Goal: Task Accomplishment & Management: Use online tool/utility

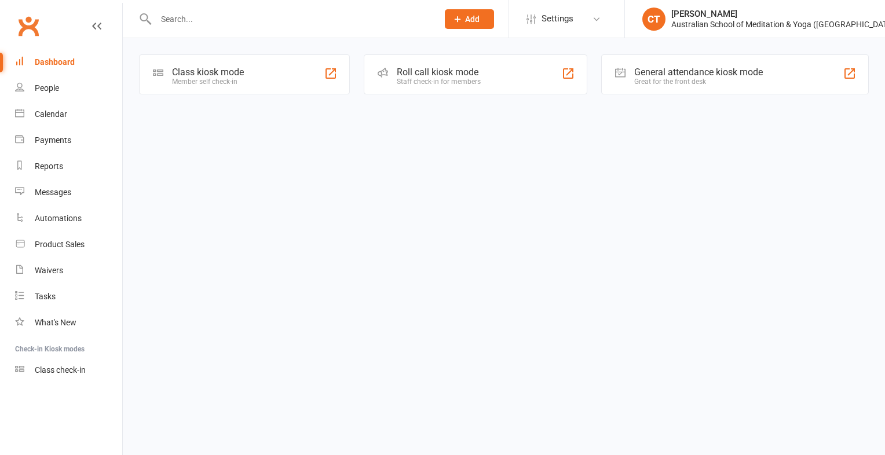
click at [215, 70] on div "Class kiosk mode" at bounding box center [208, 72] width 72 height 11
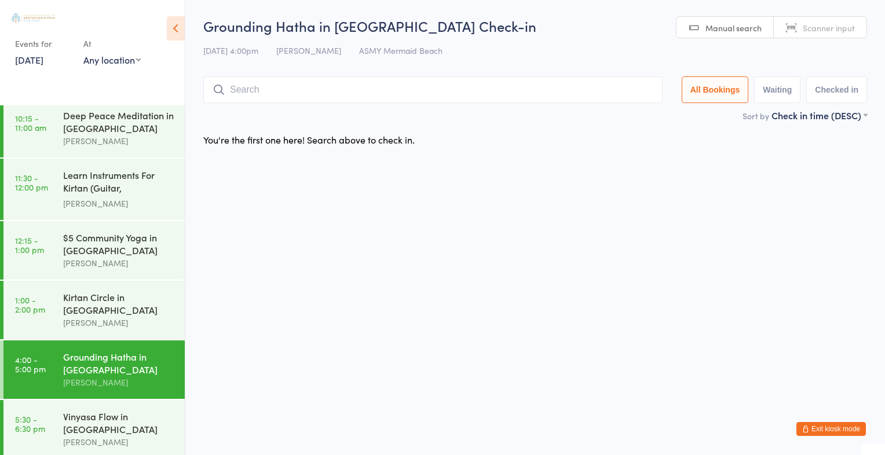
scroll to position [162, 0]
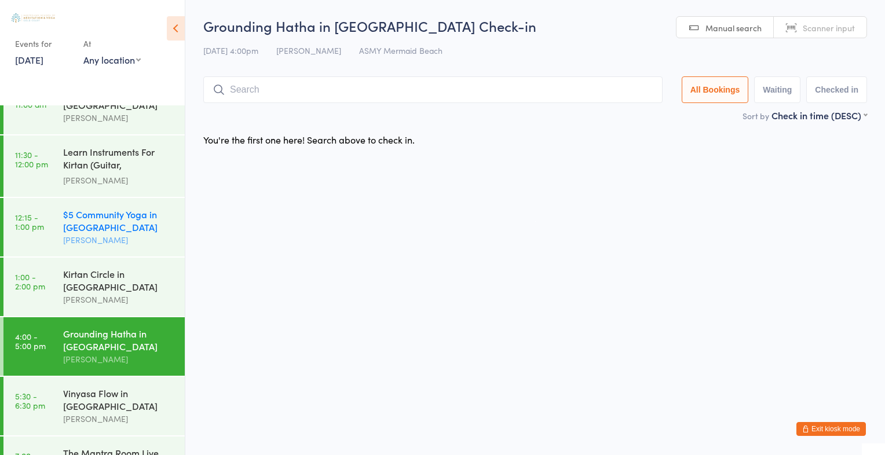
click at [132, 221] on div "$5 Community Yoga in Mermaid Beach" at bounding box center [119, 220] width 112 height 25
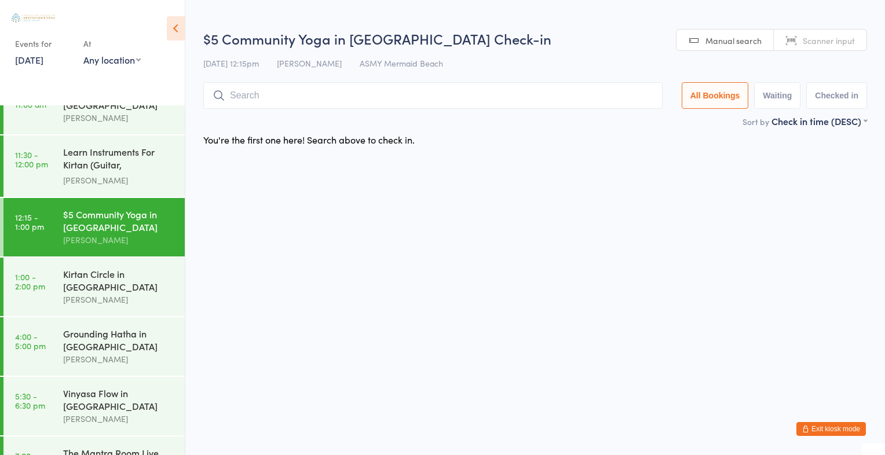
click at [81, 209] on div "$5 Community Yoga in Mermaid Beach" at bounding box center [119, 220] width 112 height 25
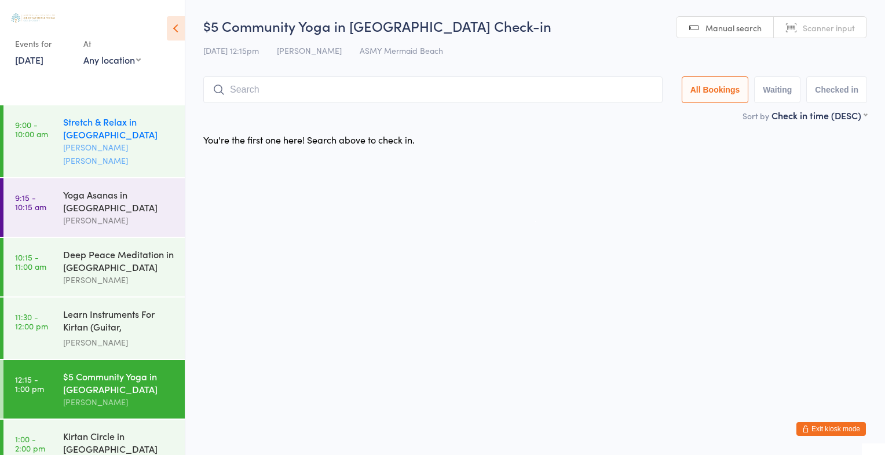
click at [87, 126] on div "Stretch & Relax in Mermaid Beach" at bounding box center [119, 127] width 112 height 25
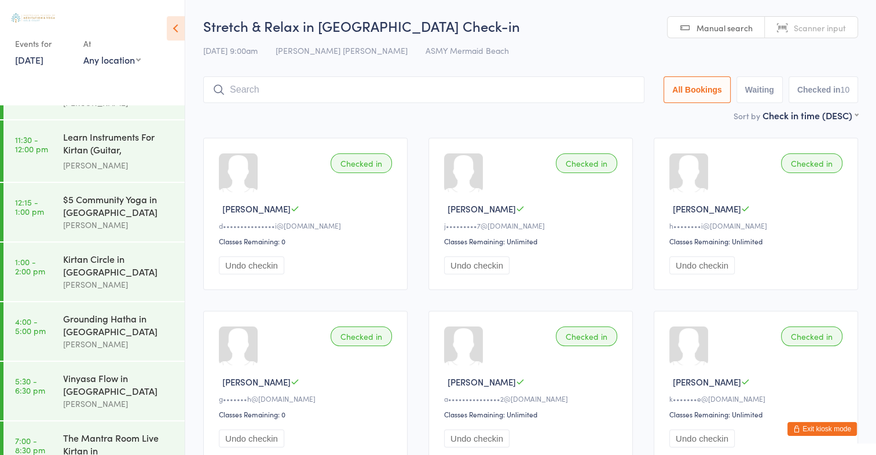
scroll to position [185, 0]
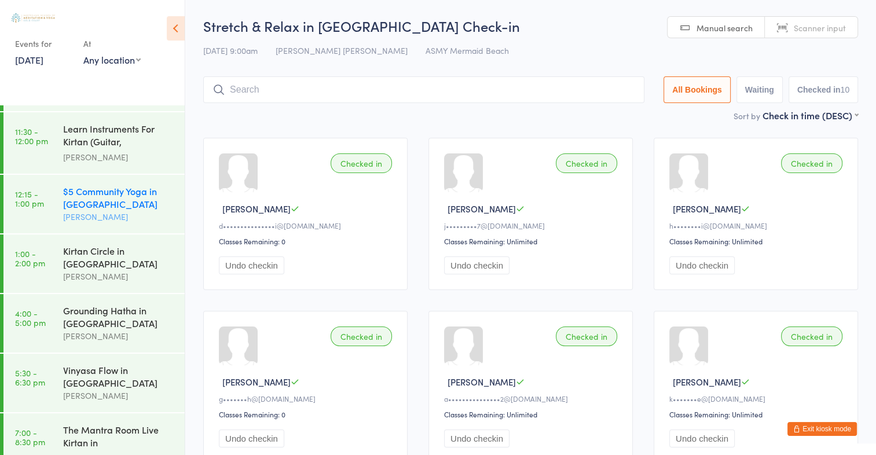
click at [127, 190] on div "$5 Community Yoga in Mermaid Beach" at bounding box center [119, 197] width 112 height 25
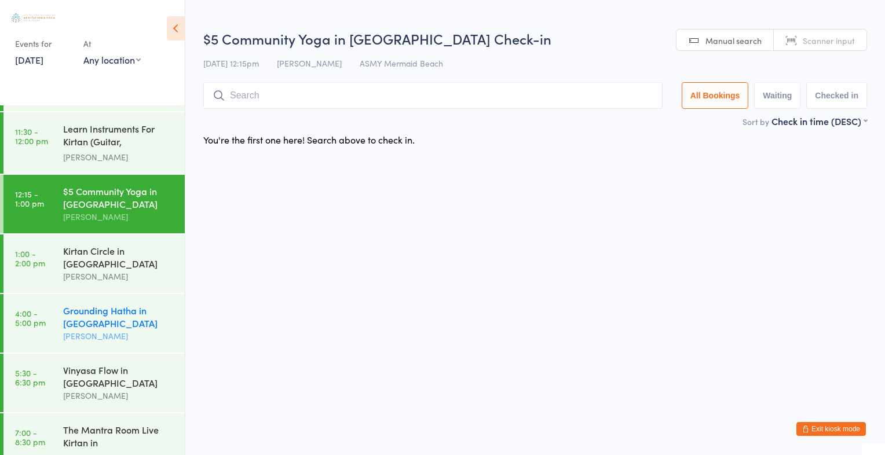
click at [100, 310] on div "Grounding Hatha in Mermaid Beach" at bounding box center [119, 316] width 112 height 25
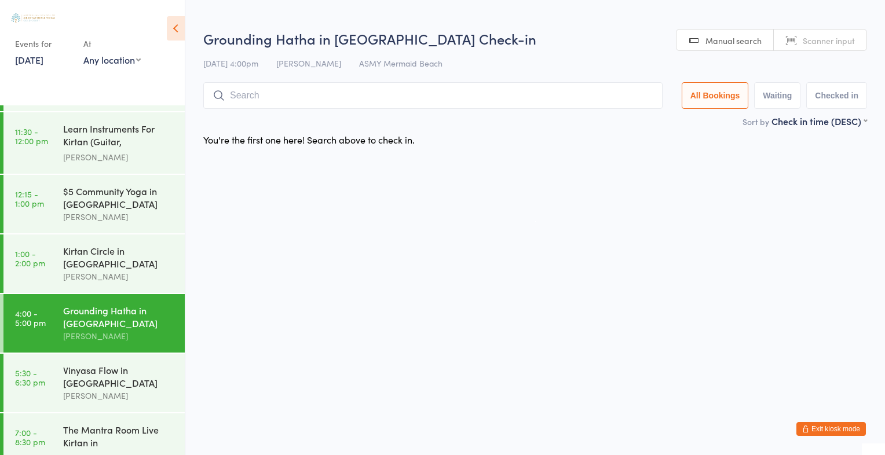
click at [824, 44] on span "Scanner input" at bounding box center [829, 41] width 52 height 12
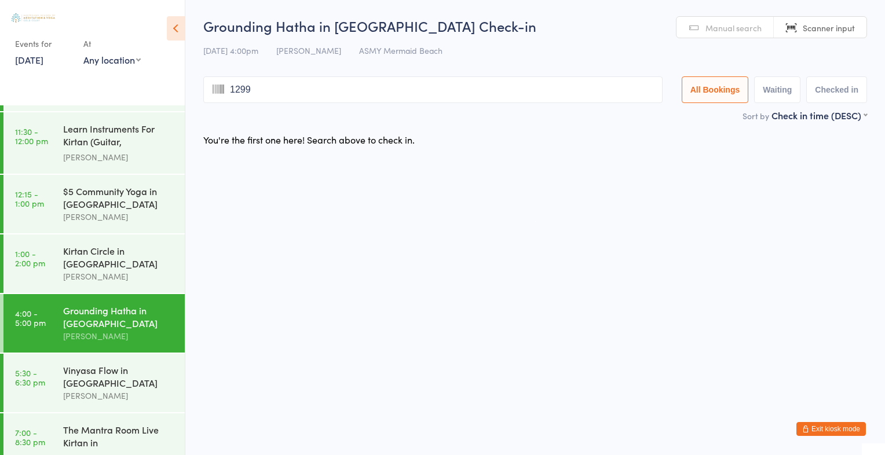
type input "1299"
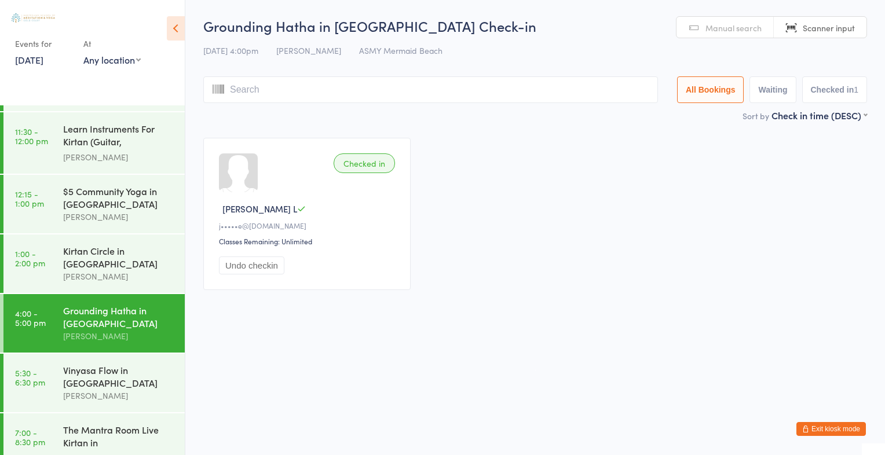
click at [735, 31] on span "Manual search" at bounding box center [733, 28] width 56 height 12
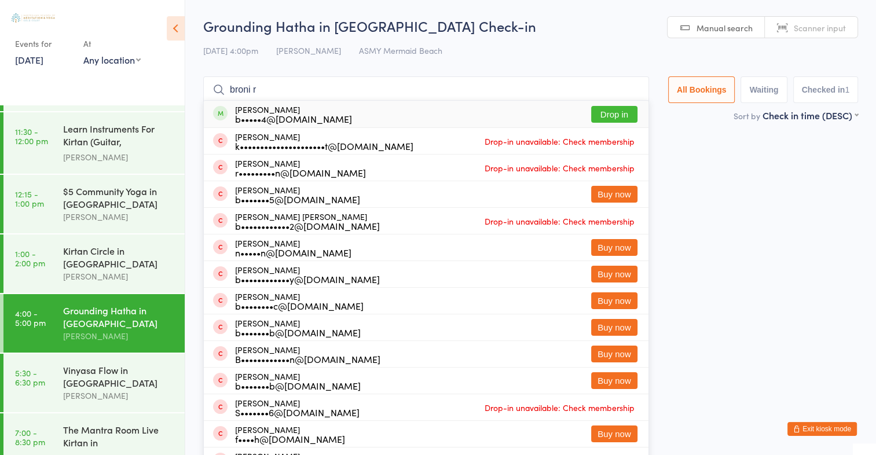
type input "broni r"
click at [620, 115] on button "Drop in" at bounding box center [614, 114] width 46 height 17
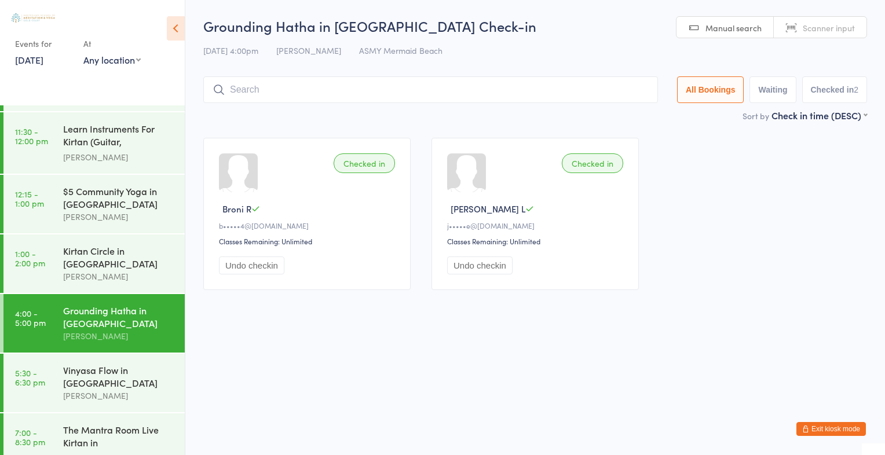
click at [825, 31] on span "Scanner input" at bounding box center [829, 28] width 52 height 12
type input "1293"
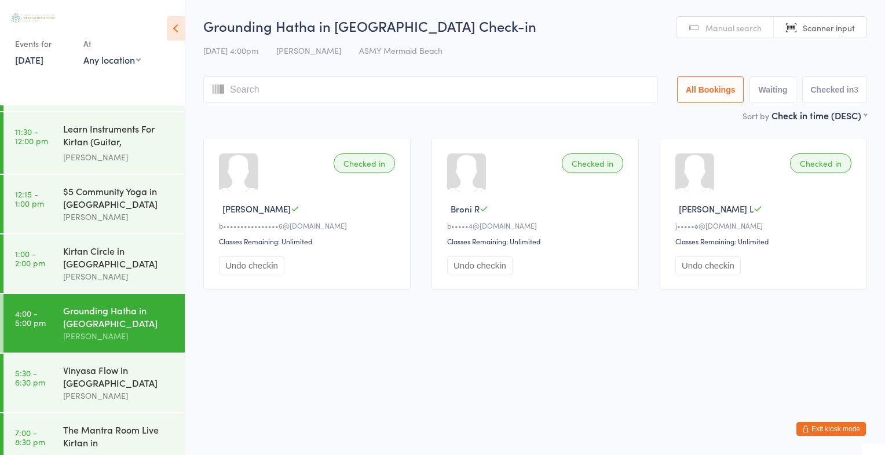
click at [706, 27] on link "Manual search" at bounding box center [724, 28] width 97 height 22
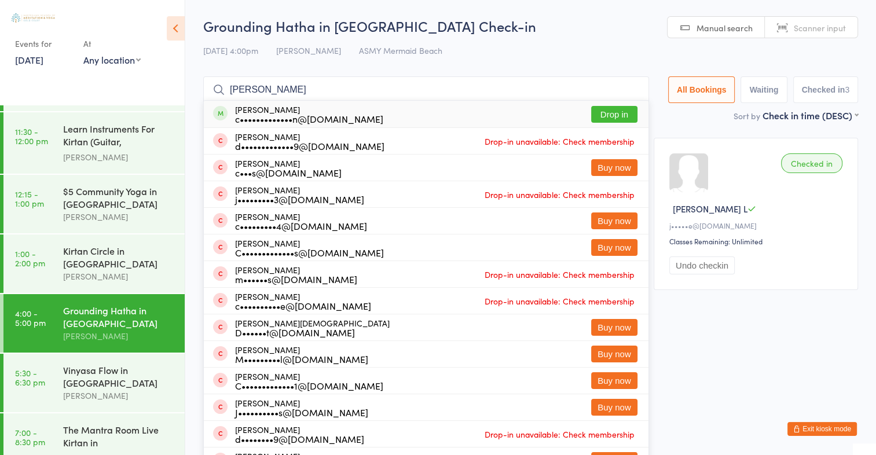
type input "chris donaldson"
click at [628, 114] on button "Drop in" at bounding box center [614, 114] width 46 height 17
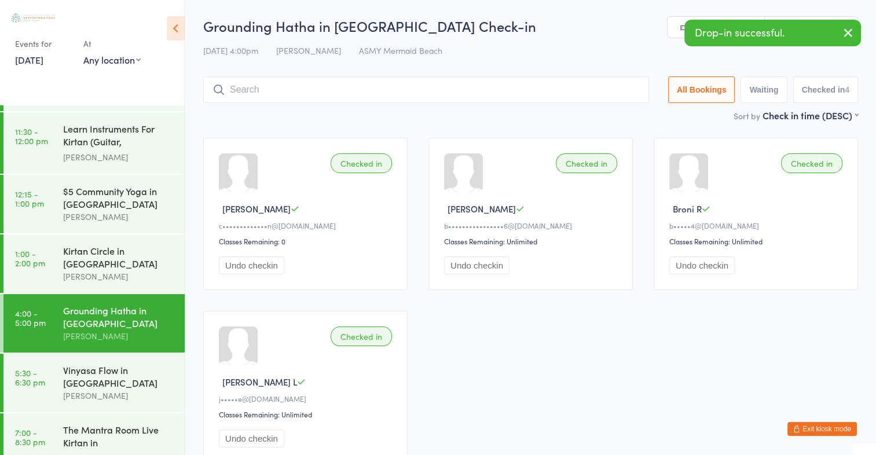
click at [848, 36] on icon "button" at bounding box center [848, 32] width 14 height 14
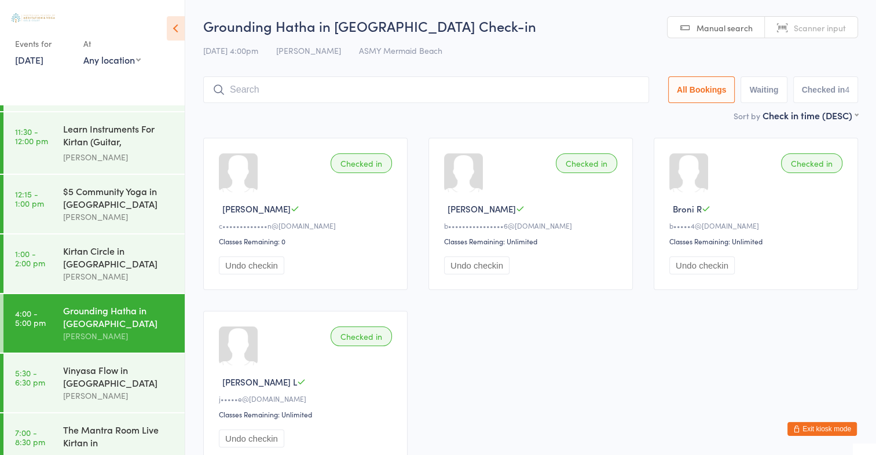
click at [831, 34] on link "Scanner input" at bounding box center [811, 28] width 93 height 22
click at [739, 25] on span "Manual search" at bounding box center [725, 28] width 56 height 12
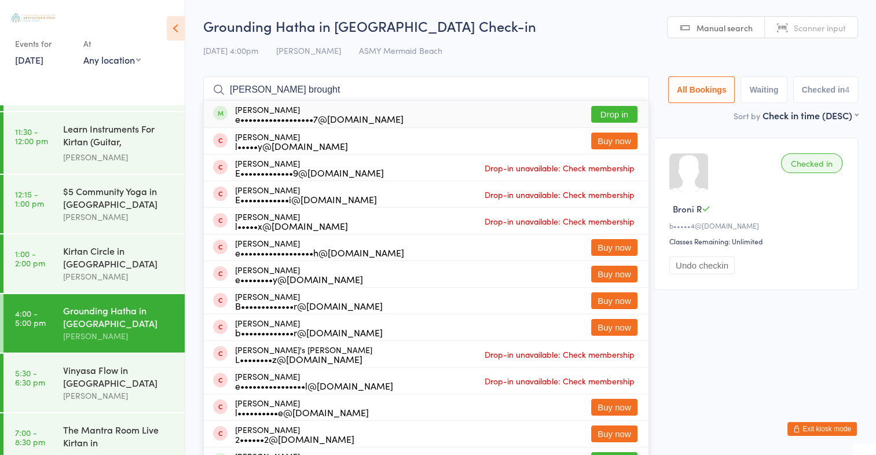
type input "elizabeth brought"
click at [622, 116] on button "Drop in" at bounding box center [614, 114] width 46 height 17
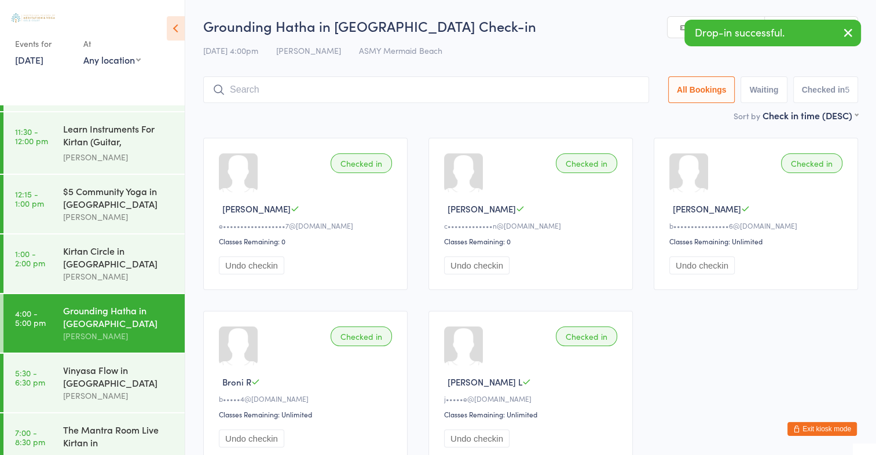
click at [852, 34] on icon "button" at bounding box center [848, 32] width 14 height 14
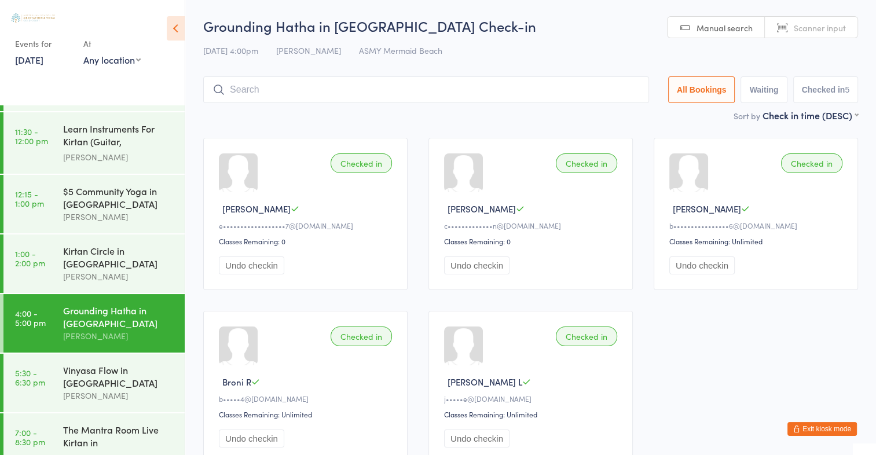
click at [837, 24] on span "Scanner input" at bounding box center [820, 28] width 52 height 12
type input "2200"
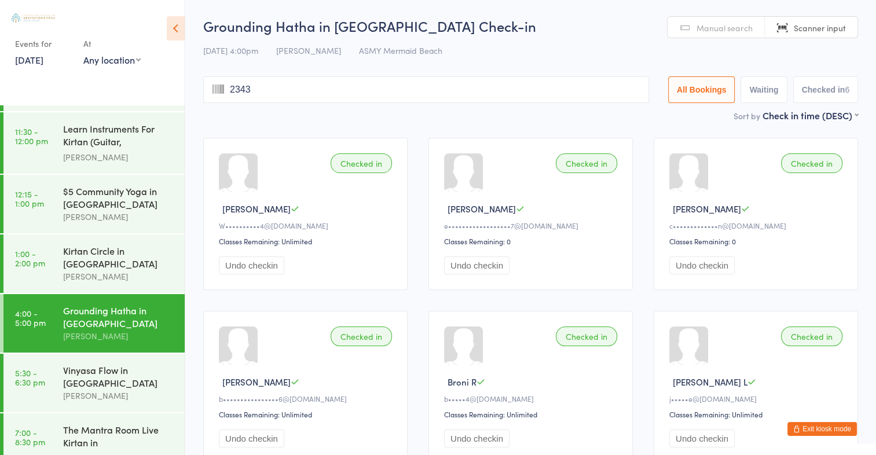
type input "2343"
